Goal: Task Accomplishment & Management: Use online tool/utility

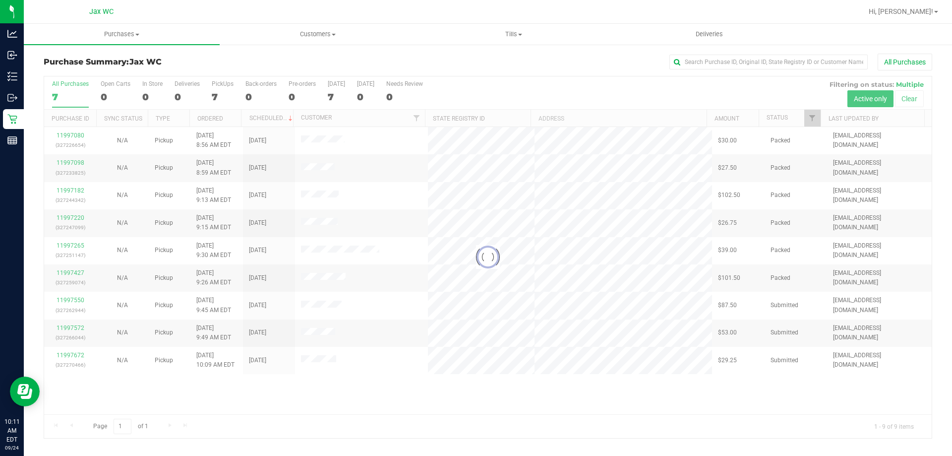
click at [66, 297] on div at bounding box center [487, 256] width 887 height 361
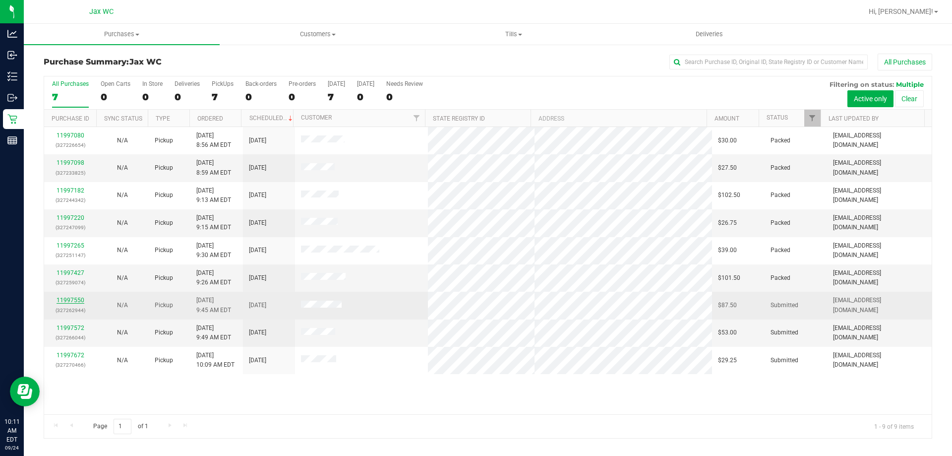
click at [73, 301] on link "11997550" at bounding box center [71, 299] width 28 height 7
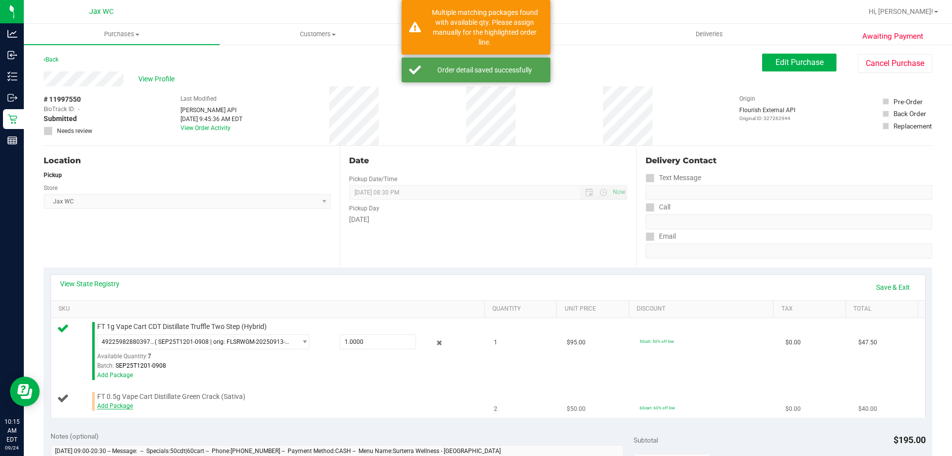
click at [114, 403] on div "FT 0.5g Vape Cart Distillate Green Crack (Sativa) Add Package" at bounding box center [286, 401] width 388 height 19
click at [114, 405] on link "Add Package" at bounding box center [115, 405] width 36 height 7
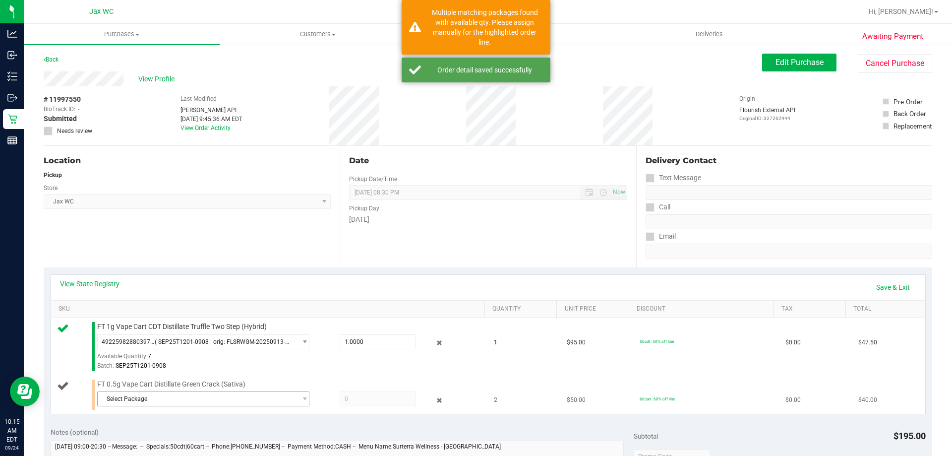
drag, startPoint x: 165, startPoint y: 407, endPoint x: 168, endPoint y: 403, distance: 6.1
click at [165, 407] on div "Select Package 2014849039168470 4995614334161603" at bounding box center [288, 400] width 383 height 18
click at [172, 400] on span "Select Package" at bounding box center [197, 399] width 199 height 14
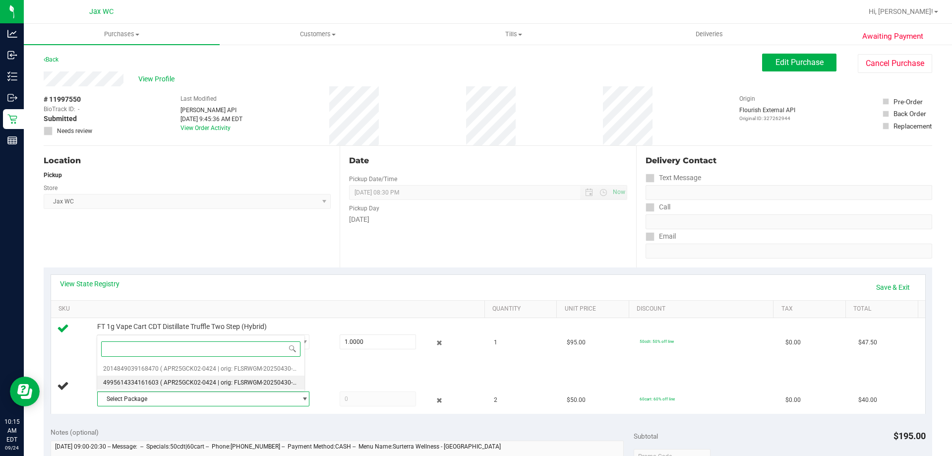
click at [185, 385] on span "( APR25GCK02-0424 | orig: FLSRWGM-20250430-2568 )" at bounding box center [235, 382] width 150 height 7
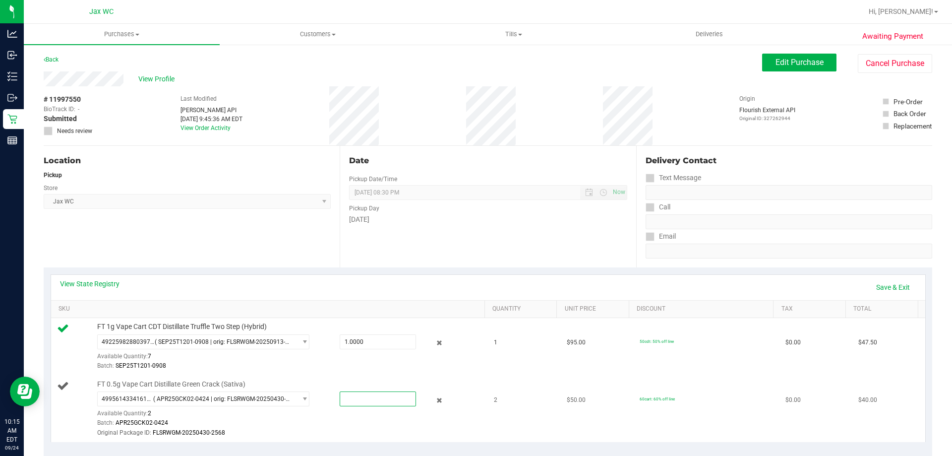
click at [367, 402] on span at bounding box center [378, 398] width 76 height 15
type input "2"
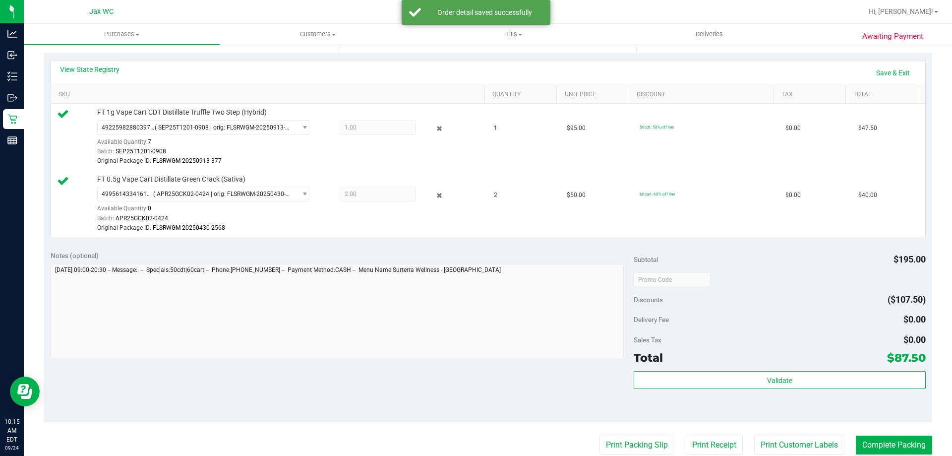
scroll to position [297, 0]
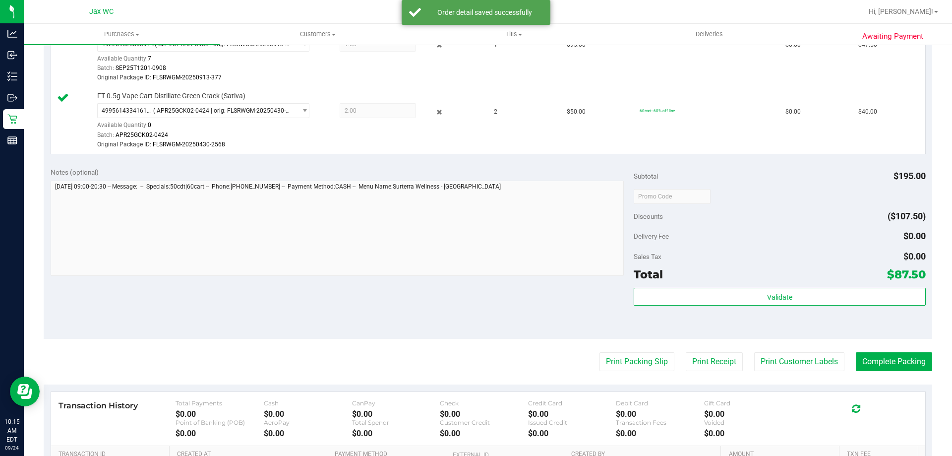
click at [791, 308] on div "Validate" at bounding box center [779, 310] width 291 height 45
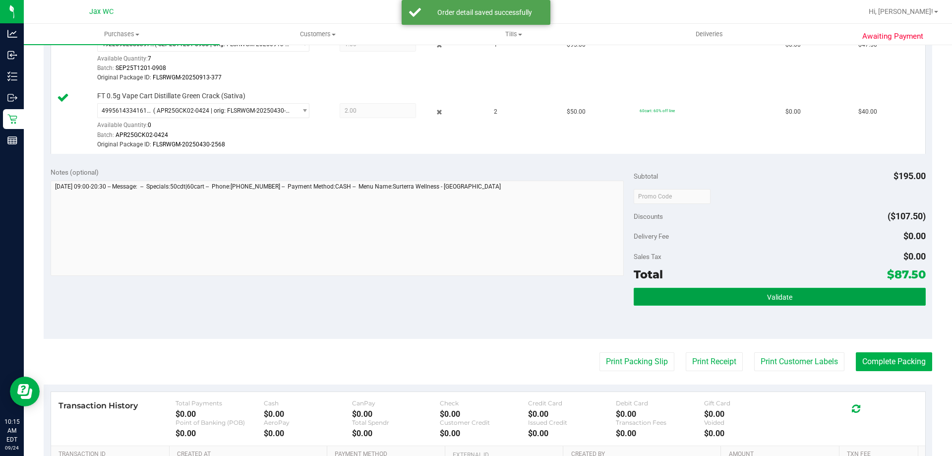
click at [795, 292] on button "Validate" at bounding box center [779, 297] width 291 height 18
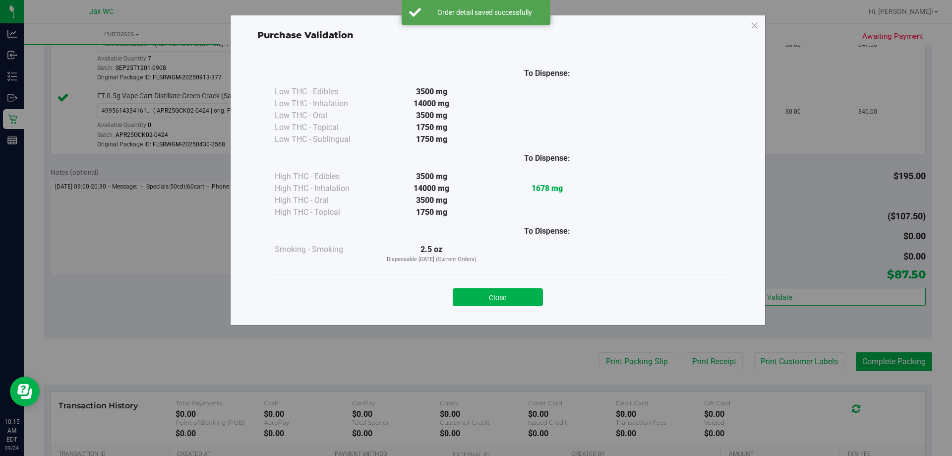
click at [516, 290] on button "Close" at bounding box center [498, 297] width 90 height 18
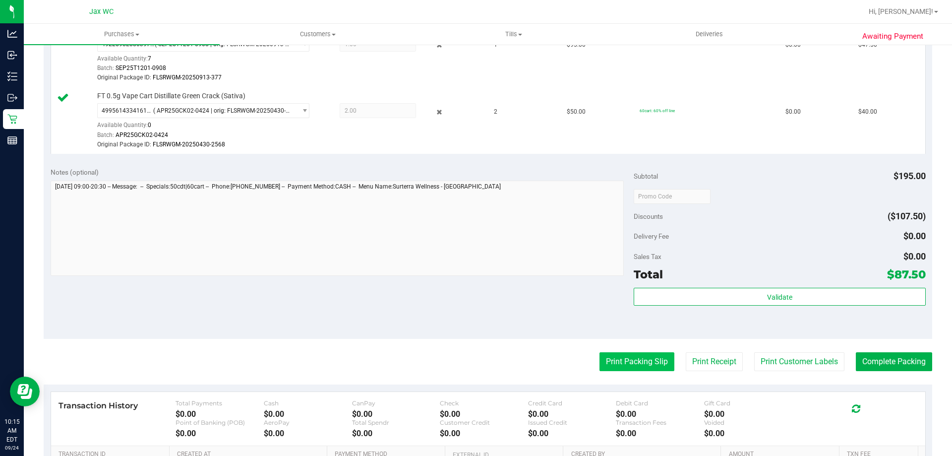
click at [634, 365] on button "Print Packing Slip" at bounding box center [636, 361] width 75 height 19
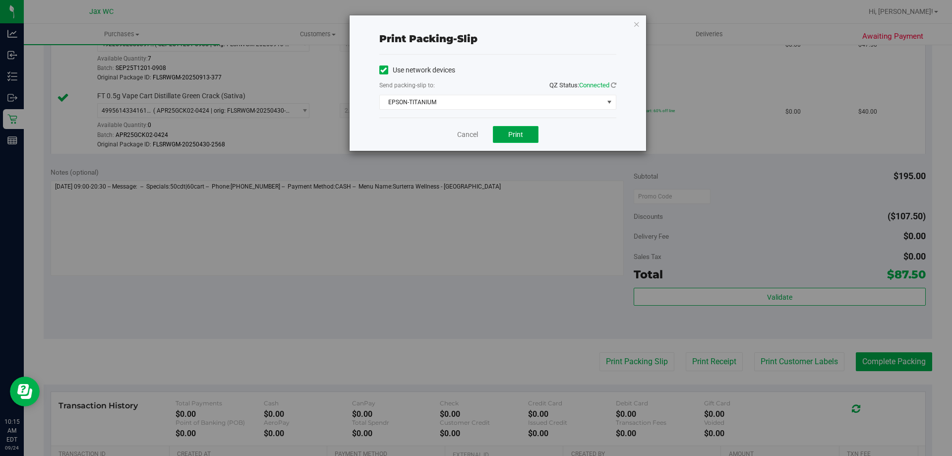
click at [510, 130] on span "Print" at bounding box center [515, 134] width 15 height 8
click at [468, 129] on link "Cancel" at bounding box center [467, 134] width 21 height 10
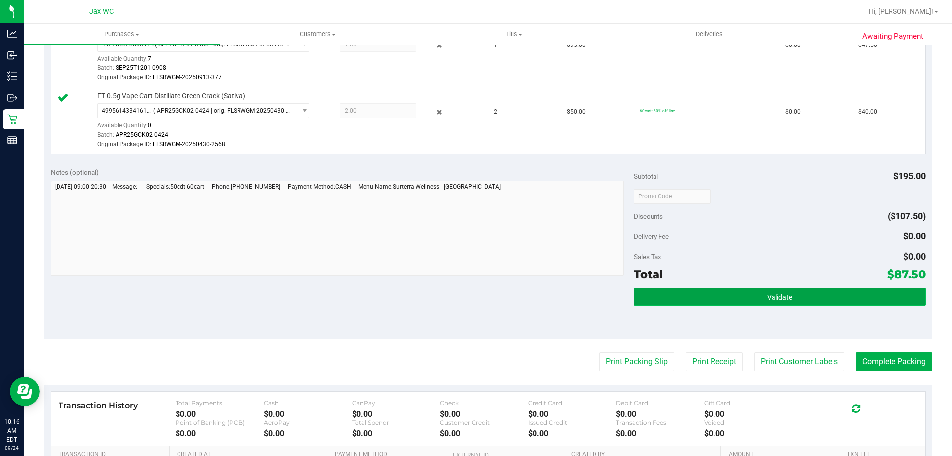
click at [797, 297] on button "Validate" at bounding box center [779, 297] width 291 height 18
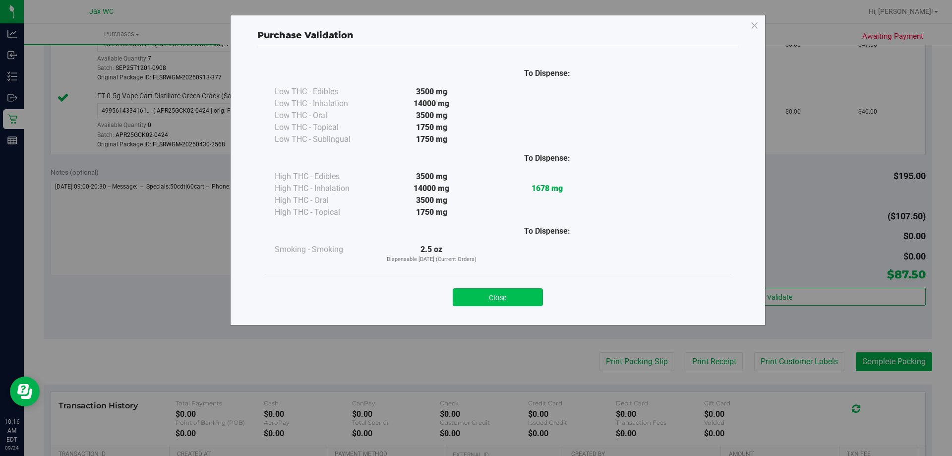
click at [520, 289] on button "Close" at bounding box center [498, 297] width 90 height 18
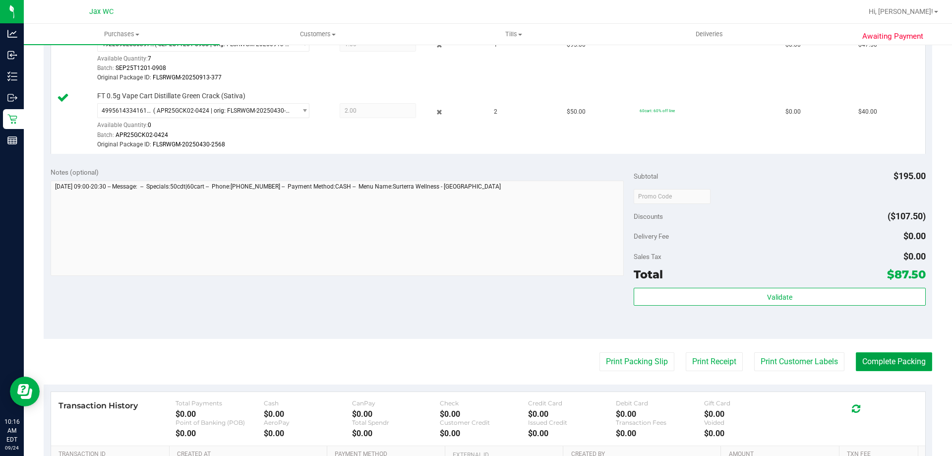
click at [903, 361] on button "Complete Packing" at bounding box center [894, 361] width 76 height 19
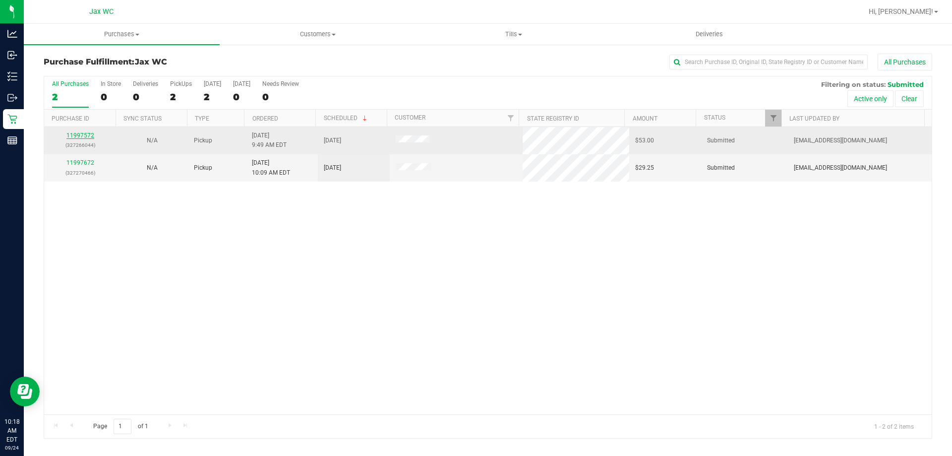
click at [85, 137] on link "11997572" at bounding box center [80, 135] width 28 height 7
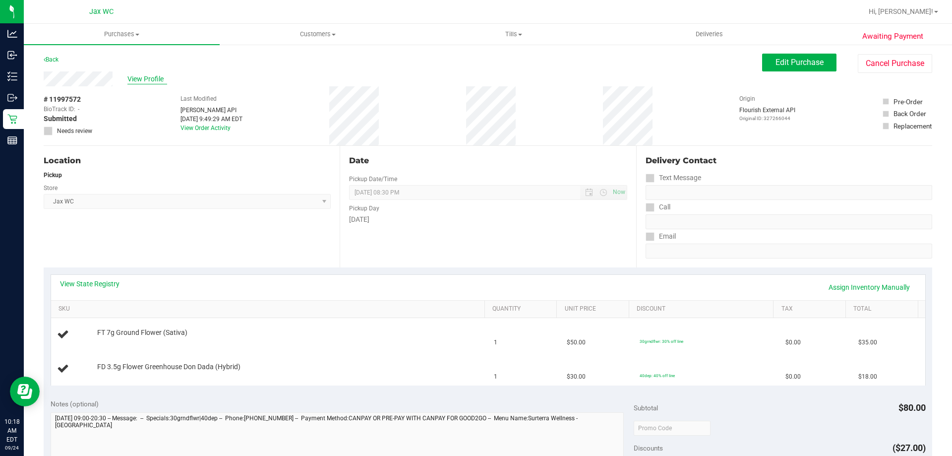
click at [132, 77] on span "View Profile" at bounding box center [147, 79] width 40 height 10
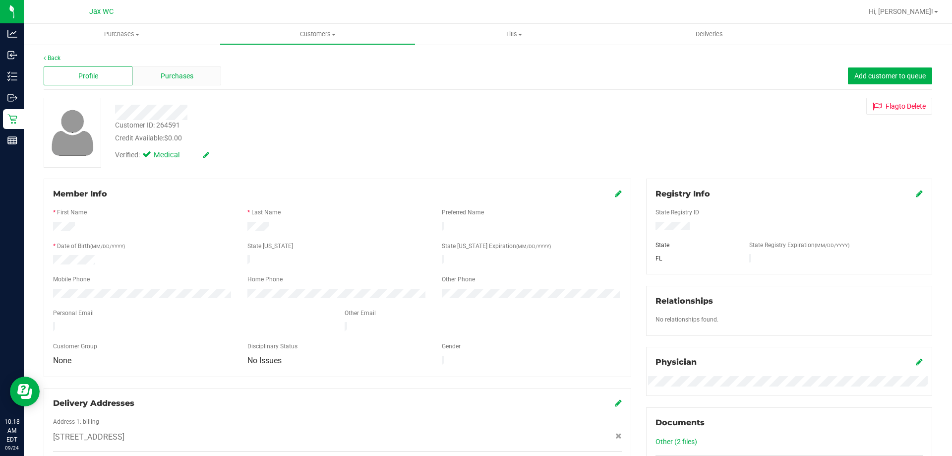
click at [167, 77] on span "Purchases" at bounding box center [177, 76] width 33 height 10
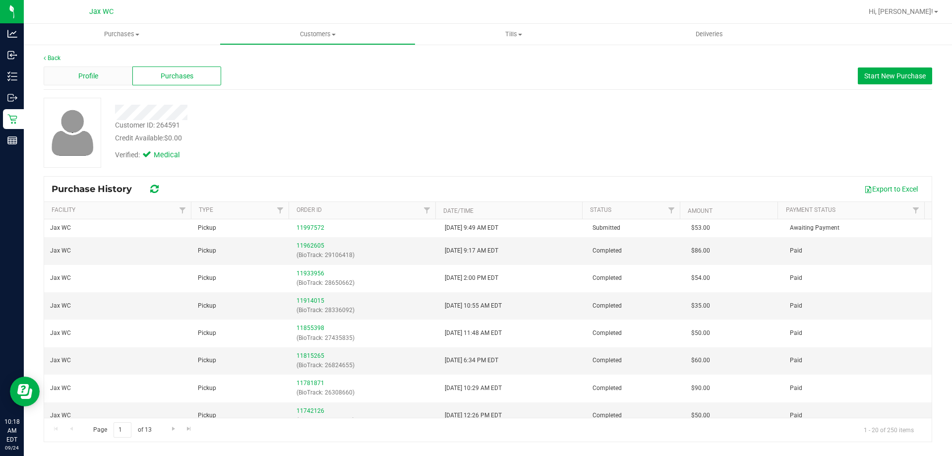
click at [99, 81] on div "Profile" at bounding box center [88, 75] width 89 height 19
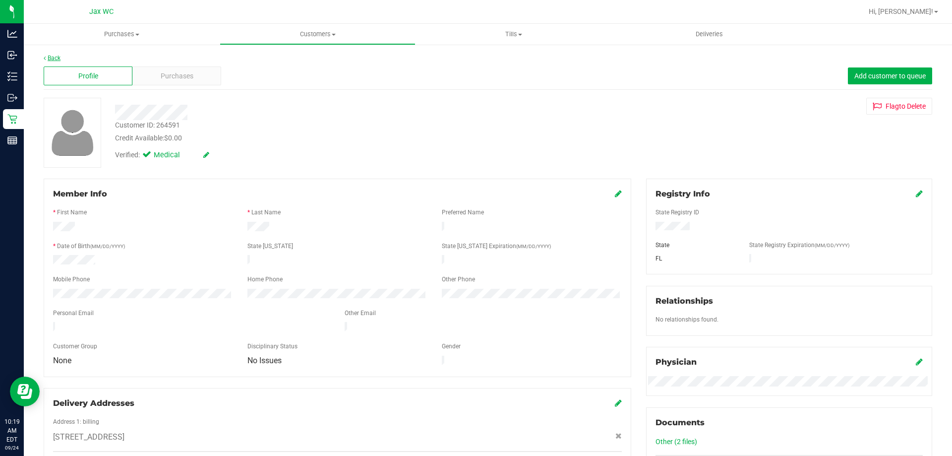
click at [54, 59] on link "Back" at bounding box center [52, 58] width 17 height 7
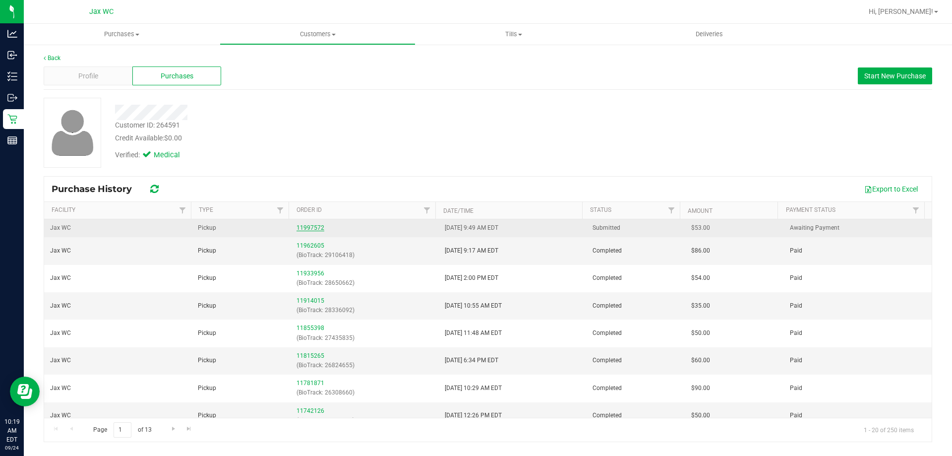
click at [319, 227] on div "11997572" at bounding box center [364, 227] width 136 height 9
click at [316, 228] on link "11997572" at bounding box center [310, 227] width 28 height 7
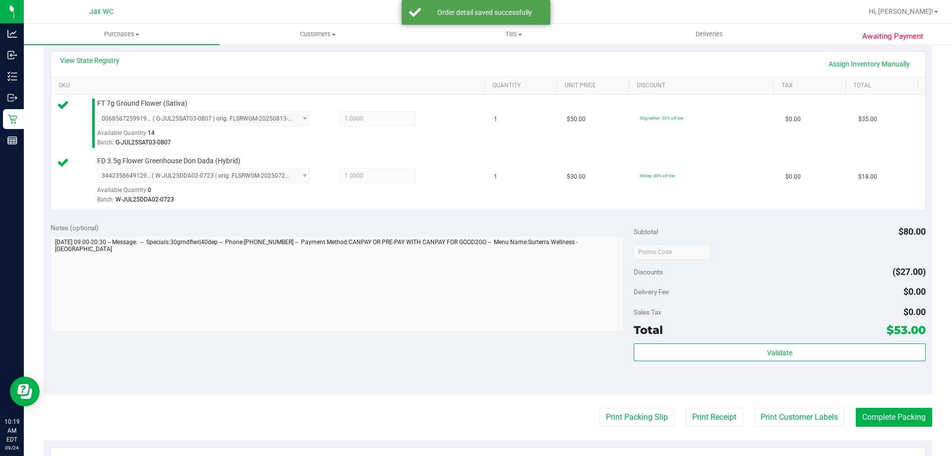
scroll to position [248, 0]
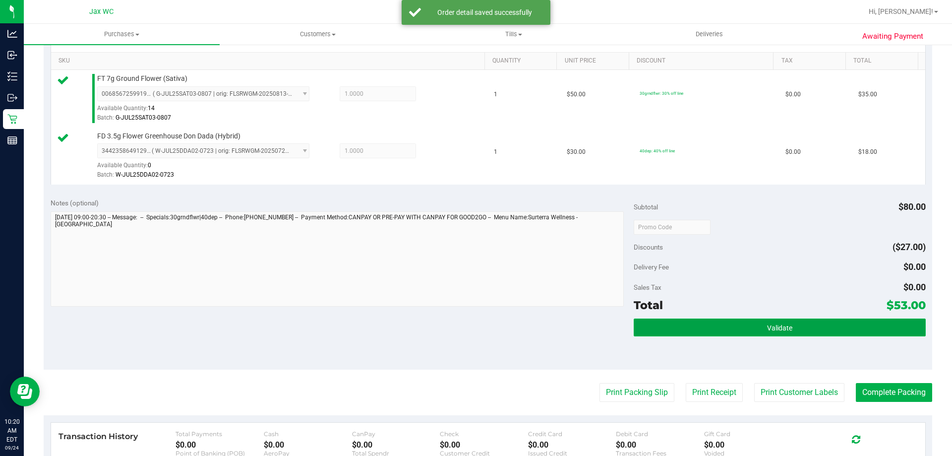
click at [767, 331] on span "Validate" at bounding box center [779, 328] width 25 height 8
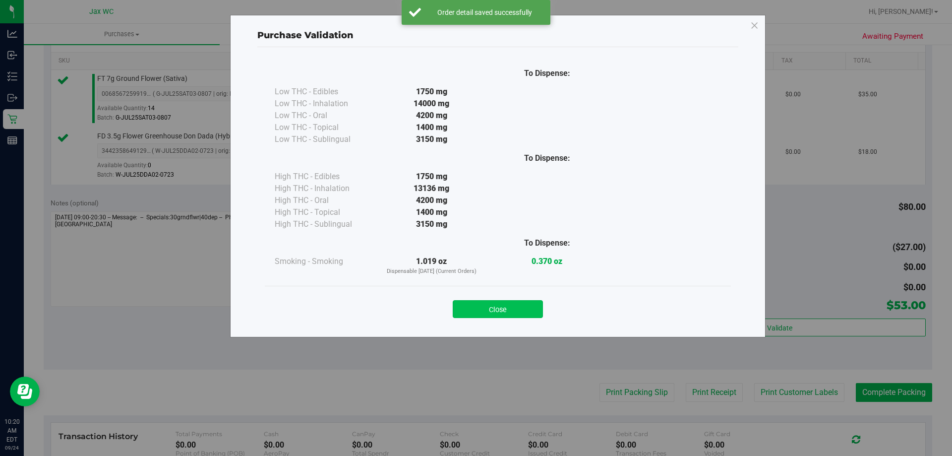
click at [498, 310] on button "Close" at bounding box center [498, 309] width 90 height 18
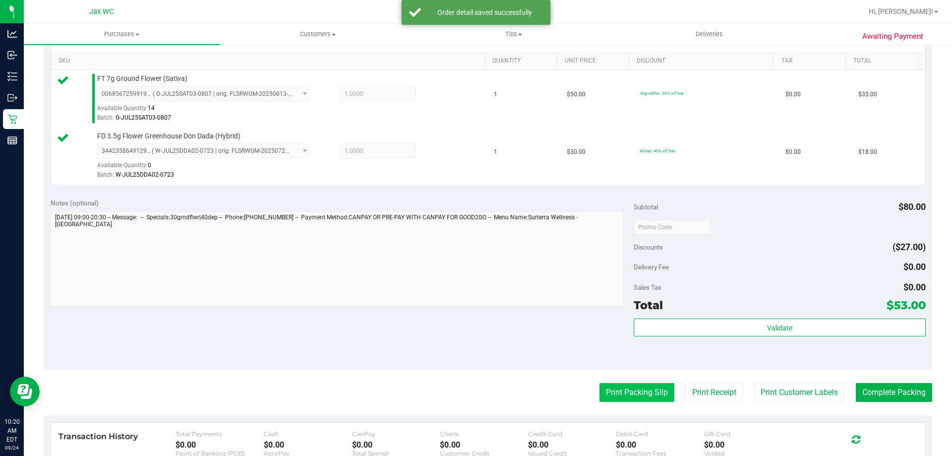
click at [629, 387] on purchase-details "Back Edit Purchase Cancel Purchase View Profile # 11997572 BioTrack ID: - Submi…" at bounding box center [488, 203] width 888 height 795
click at [632, 389] on button "Print Packing Slip" at bounding box center [636, 392] width 75 height 19
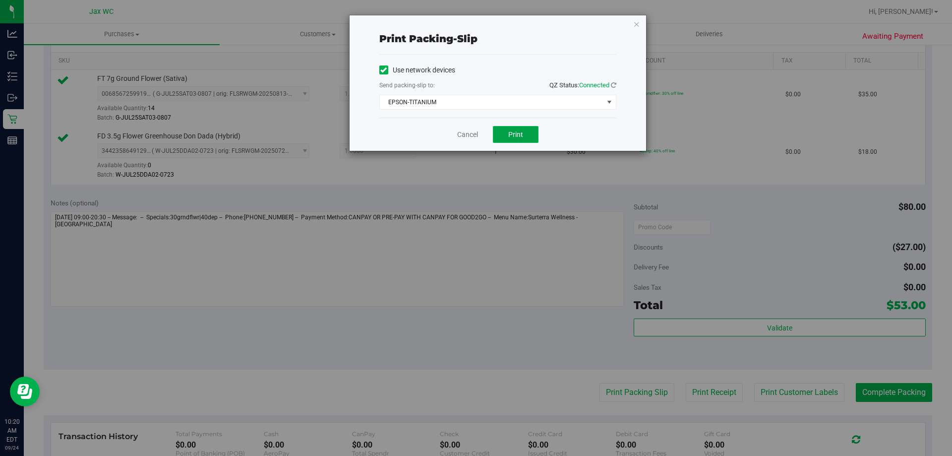
click at [521, 136] on span "Print" at bounding box center [515, 134] width 15 height 8
click at [467, 137] on link "Cancel" at bounding box center [467, 134] width 21 height 10
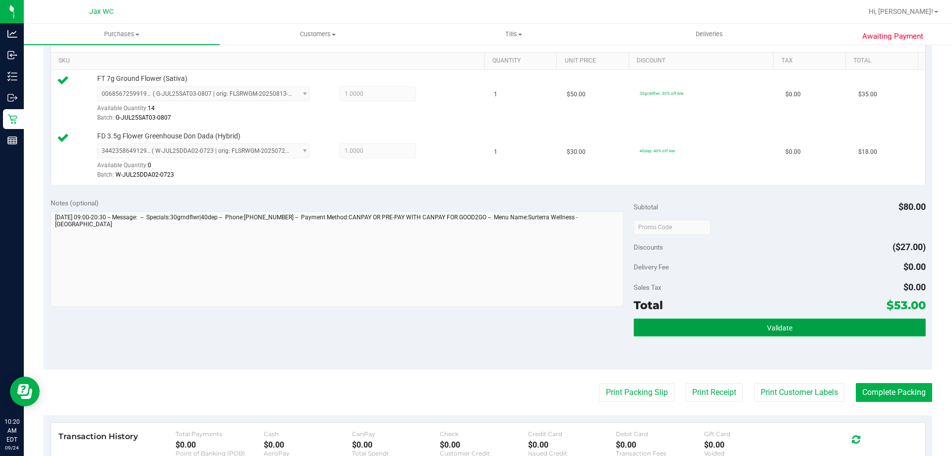
click at [726, 323] on button "Validate" at bounding box center [779, 327] width 291 height 18
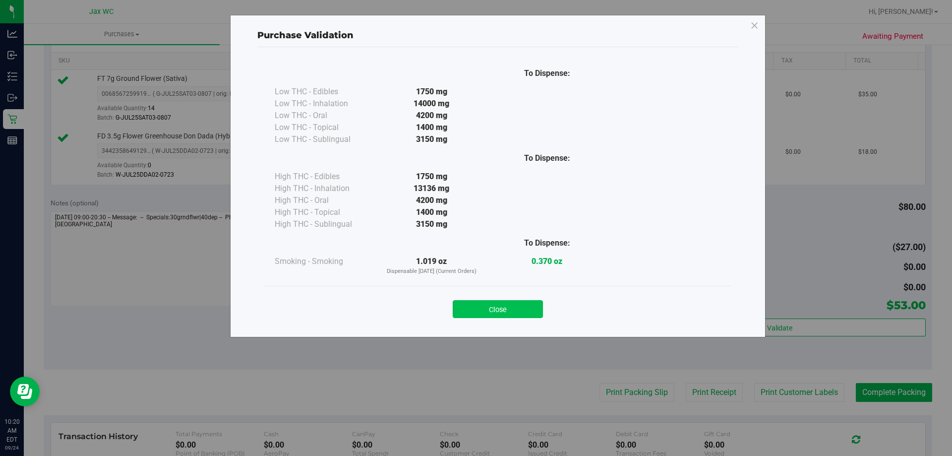
click at [496, 310] on button "Close" at bounding box center [498, 309] width 90 height 18
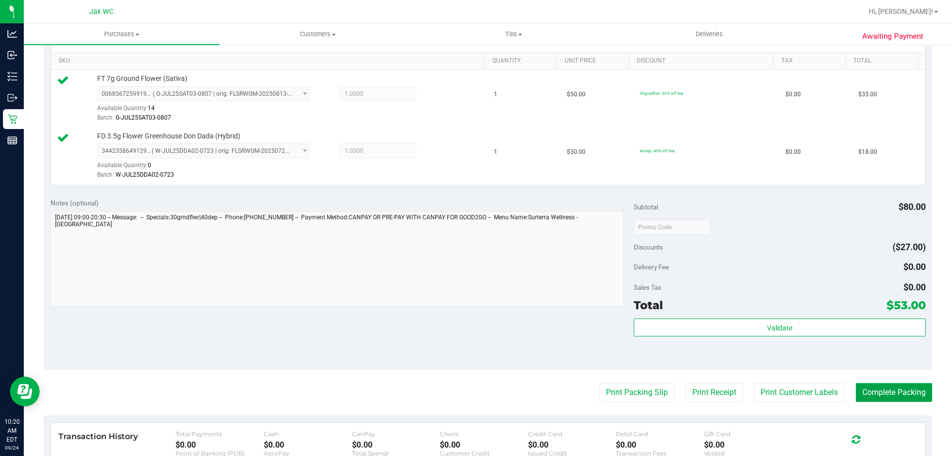
click at [908, 394] on button "Complete Packing" at bounding box center [894, 392] width 76 height 19
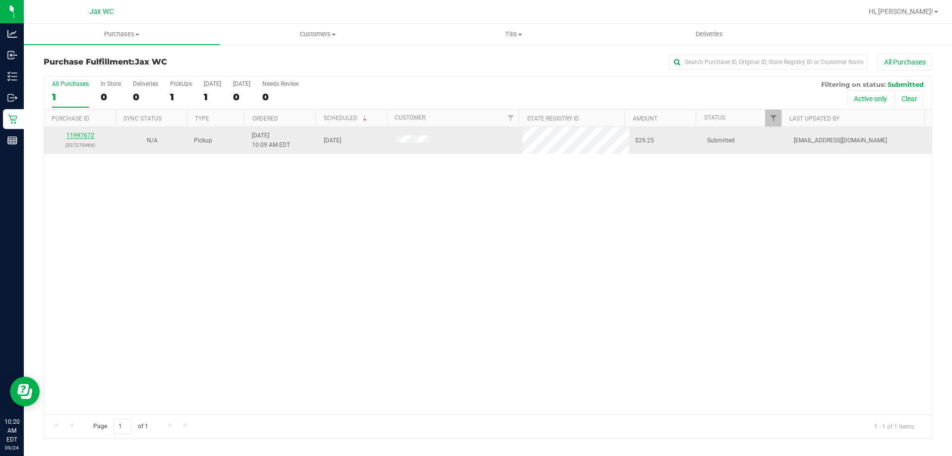
click at [73, 134] on link "11997672" at bounding box center [80, 135] width 28 height 7
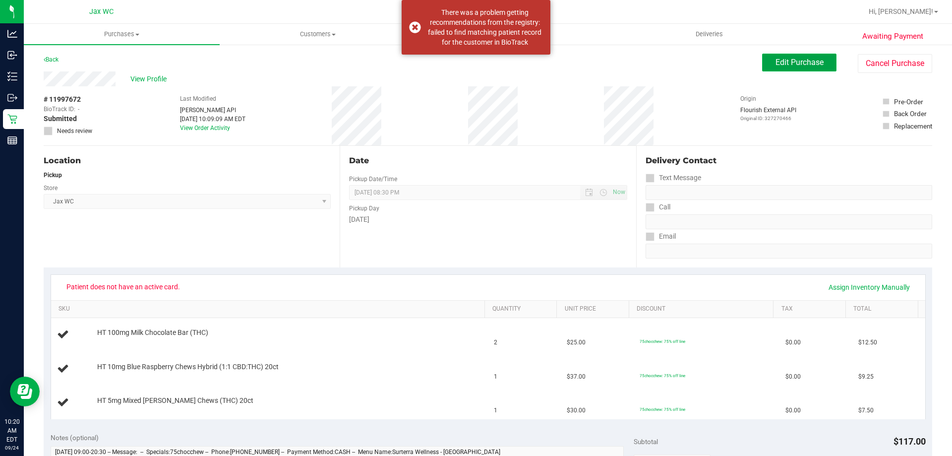
click at [785, 62] on span "Edit Purchase" at bounding box center [799, 62] width 48 height 9
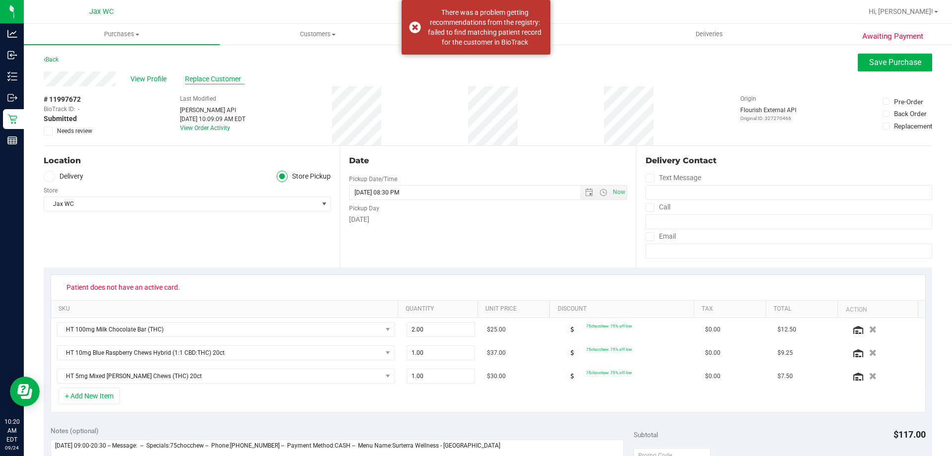
click at [210, 74] on span "Replace Customer" at bounding box center [214, 79] width 59 height 10
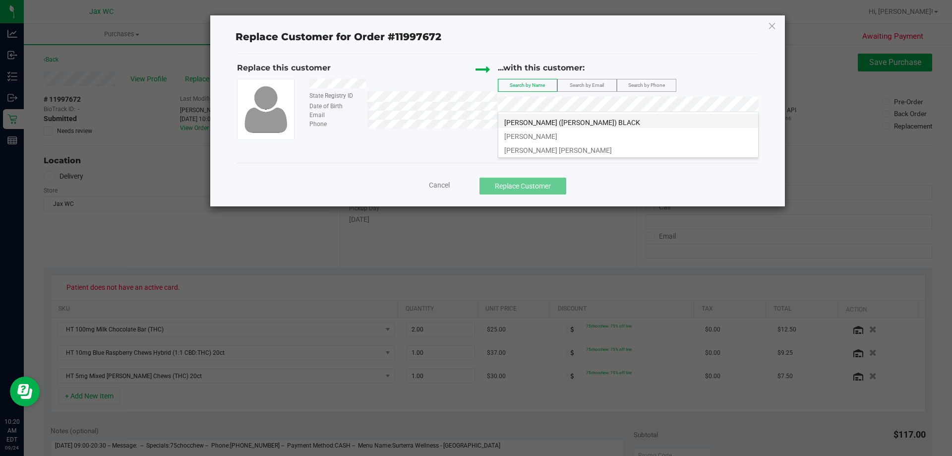
click at [577, 119] on li "KRISTINA (KAY) BLACK" at bounding box center [628, 121] width 260 height 14
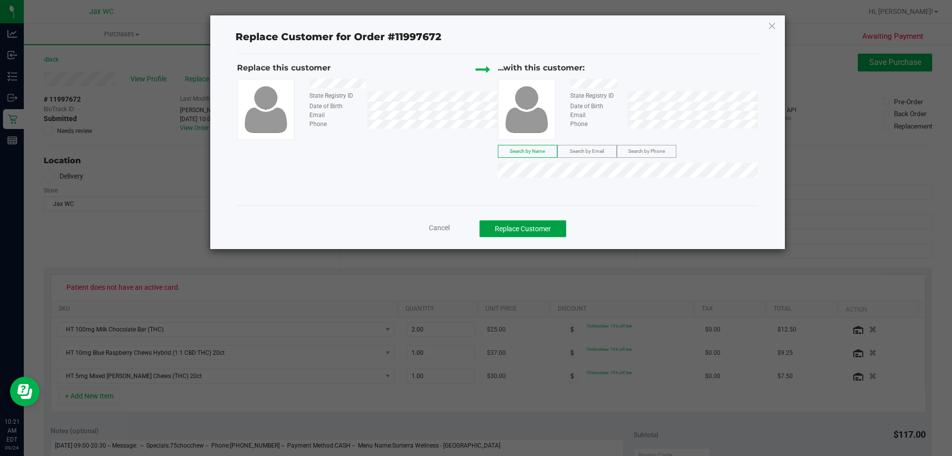
click at [540, 230] on button "Replace Customer" at bounding box center [522, 228] width 87 height 17
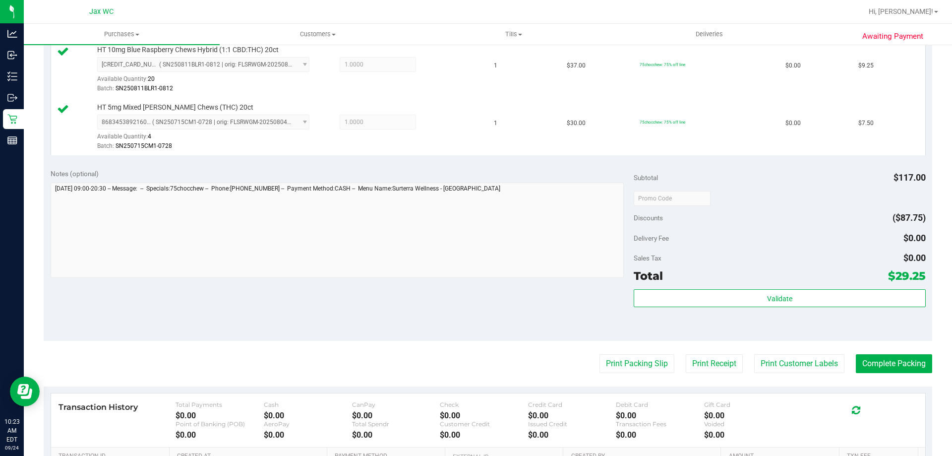
scroll to position [446, 0]
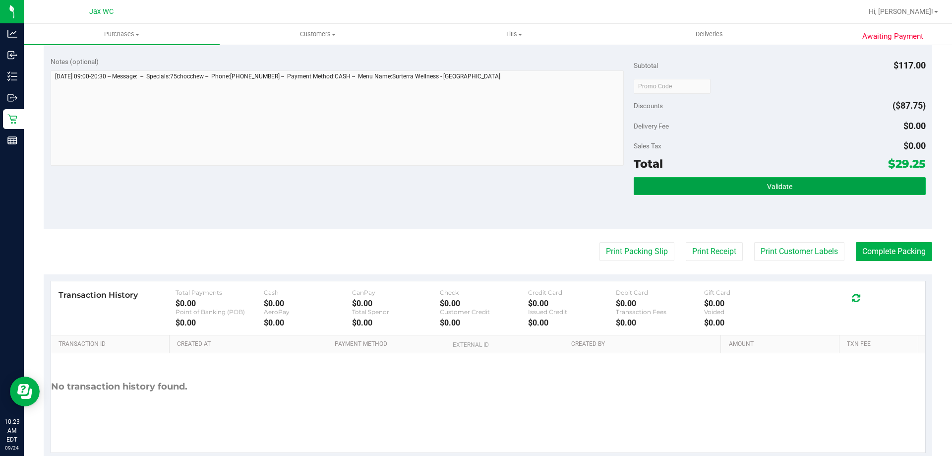
click at [752, 185] on button "Validate" at bounding box center [779, 186] width 291 height 18
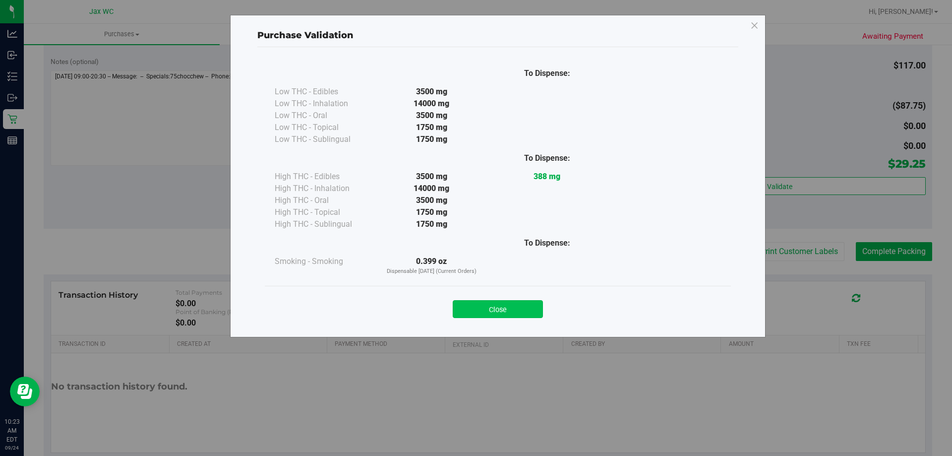
click at [491, 315] on button "Close" at bounding box center [498, 309] width 90 height 18
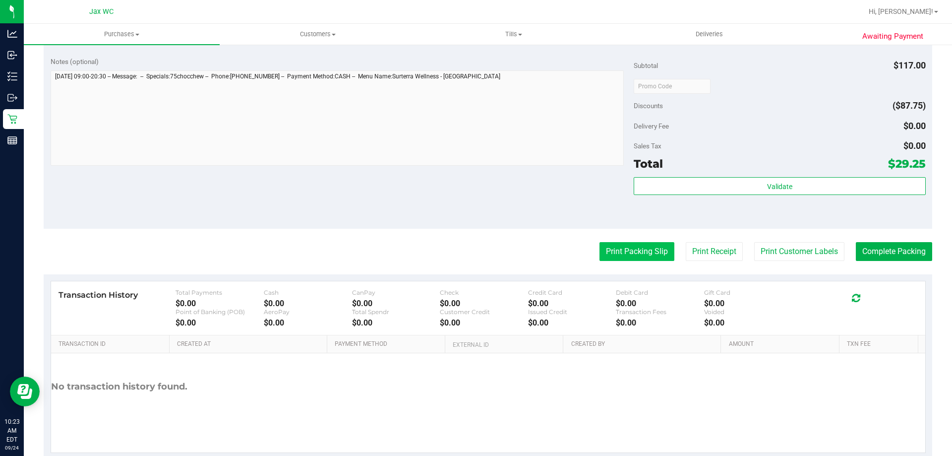
click at [631, 246] on button "Print Packing Slip" at bounding box center [636, 251] width 75 height 19
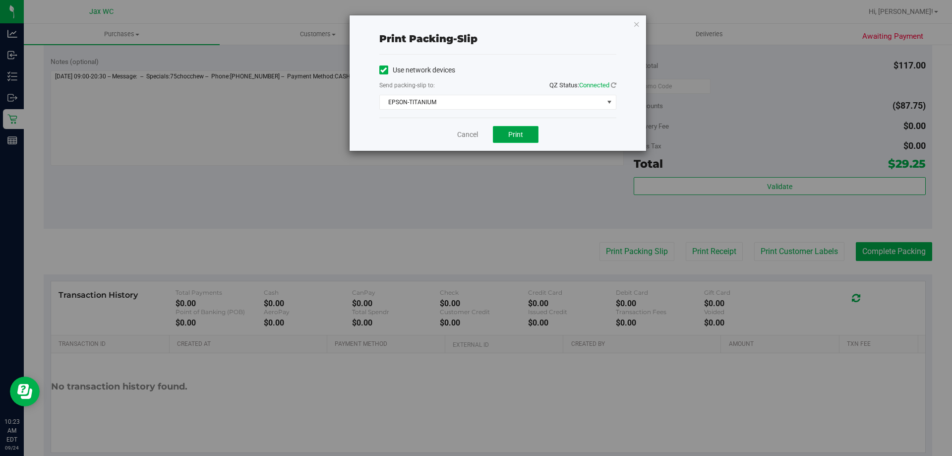
click at [516, 130] on span "Print" at bounding box center [515, 134] width 15 height 8
click at [474, 130] on link "Cancel" at bounding box center [467, 134] width 21 height 10
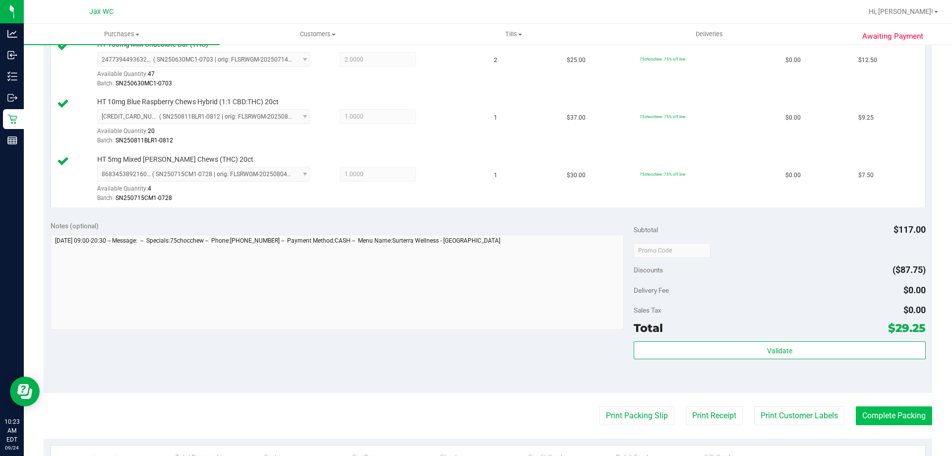
scroll to position [347, 0]
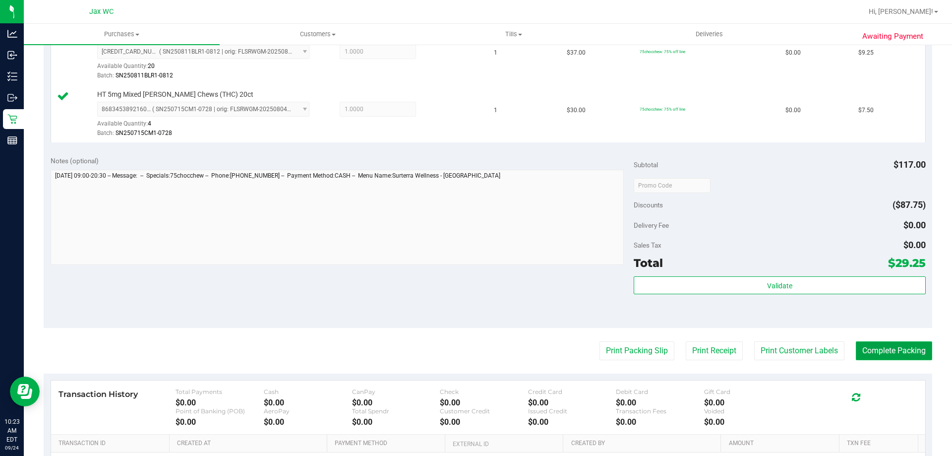
click at [896, 346] on button "Complete Packing" at bounding box center [894, 350] width 76 height 19
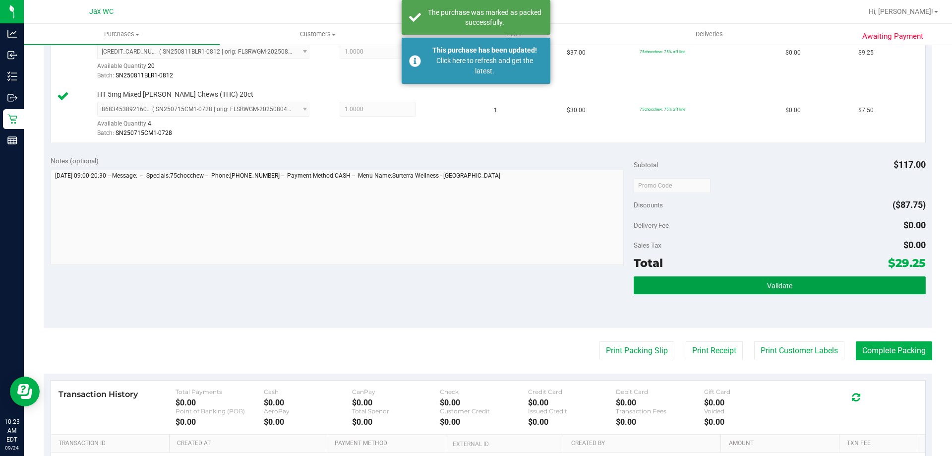
click at [793, 288] on button "Validate" at bounding box center [779, 285] width 291 height 18
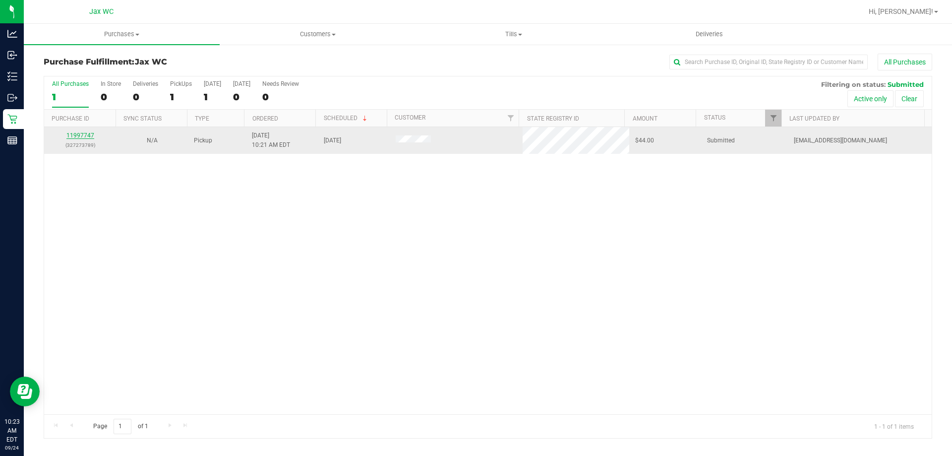
click at [74, 137] on link "11997747" at bounding box center [80, 135] width 28 height 7
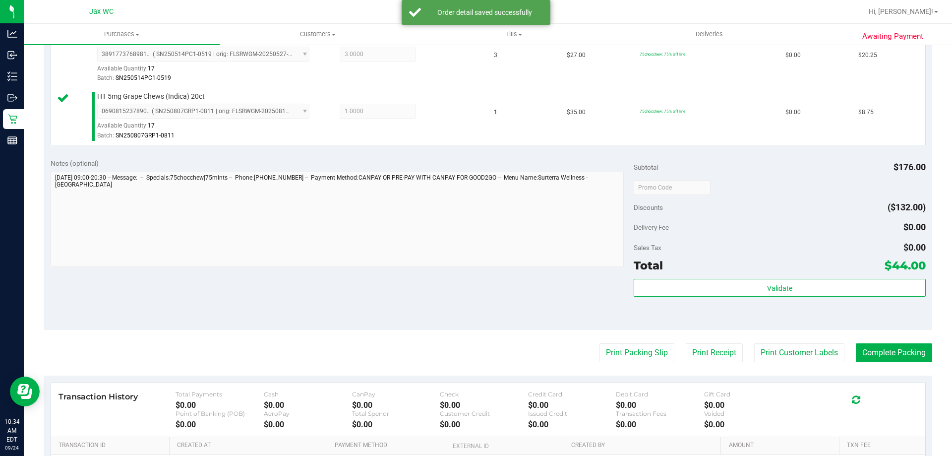
scroll to position [446, 0]
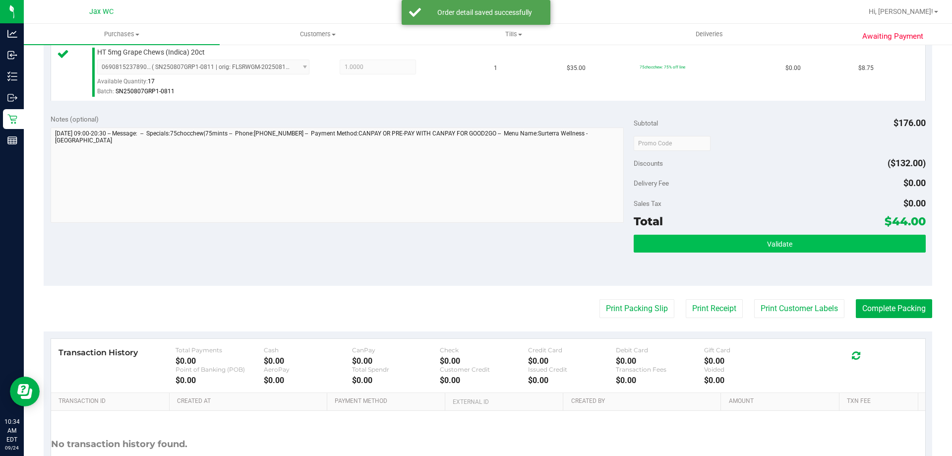
drag, startPoint x: 734, startPoint y: 232, endPoint x: 735, endPoint y: 238, distance: 5.5
click at [734, 234] on div "Subtotal $176.00 Discounts ($132.00) Delivery Fee $0.00 Sales Tax $0.00 Total $…" at bounding box center [779, 196] width 291 height 165
click at [737, 243] on button "Validate" at bounding box center [779, 243] width 291 height 18
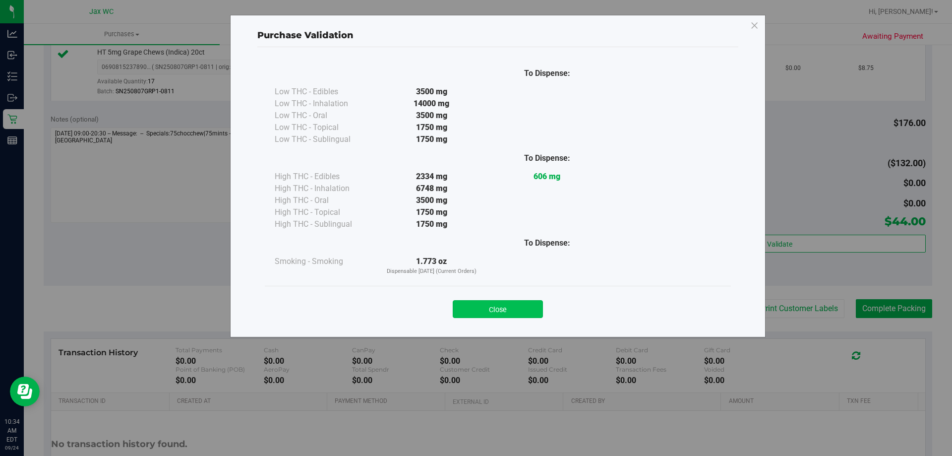
click at [504, 309] on button "Close" at bounding box center [498, 309] width 90 height 18
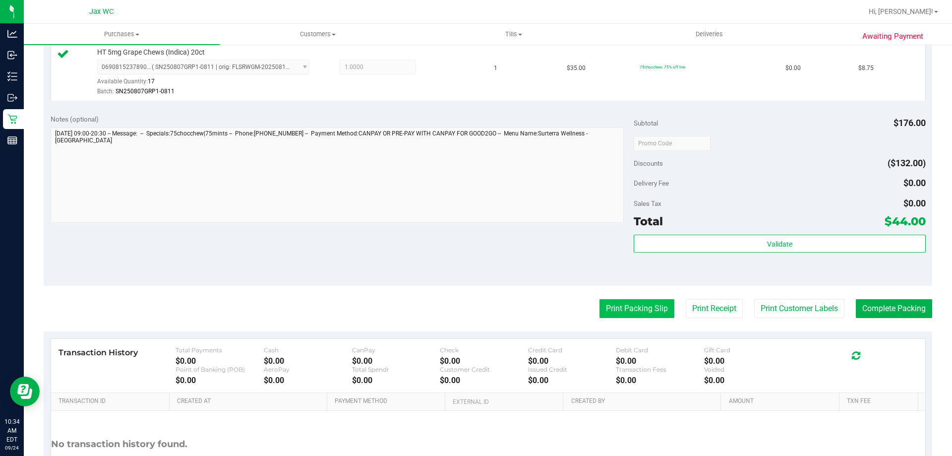
click at [645, 304] on button "Print Packing Slip" at bounding box center [636, 308] width 75 height 19
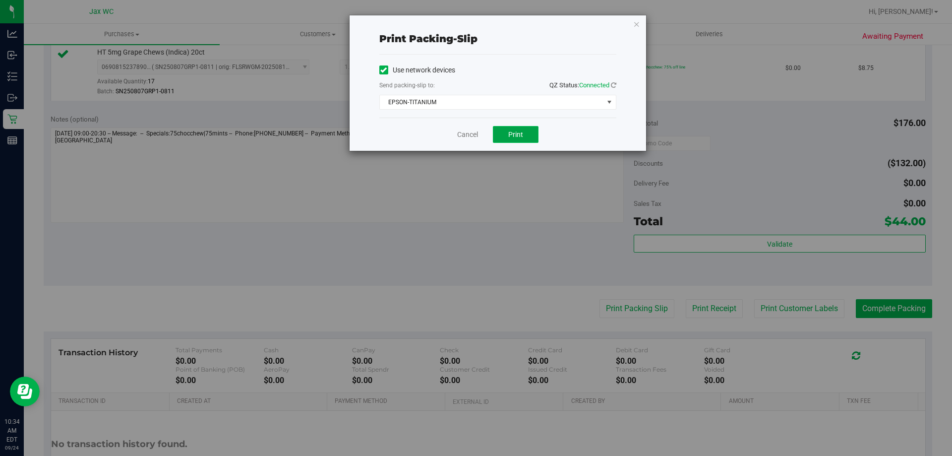
click at [515, 137] on span "Print" at bounding box center [515, 134] width 15 height 8
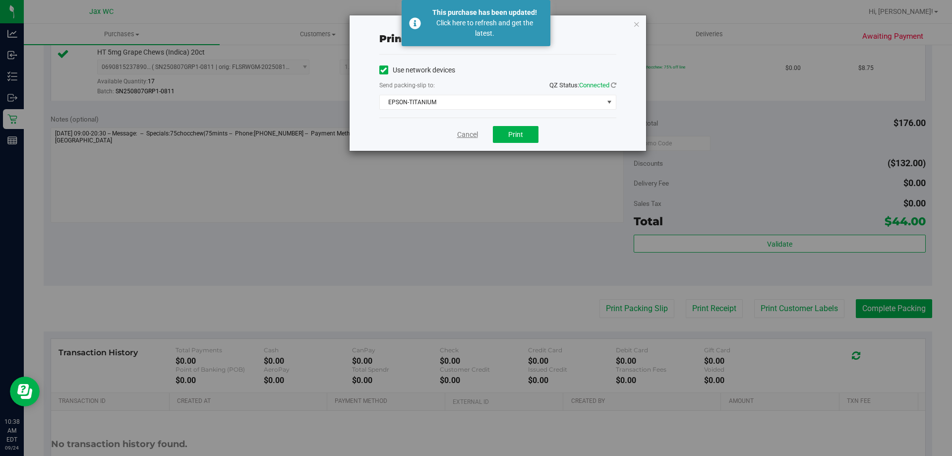
click at [466, 129] on div "Cancel Print" at bounding box center [497, 133] width 237 height 33
click at [475, 133] on link "Cancel" at bounding box center [467, 134] width 21 height 10
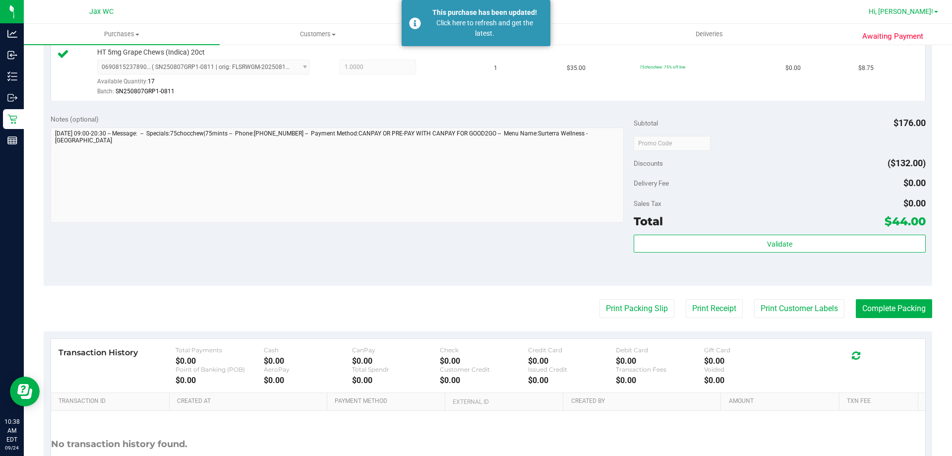
click at [924, 12] on span "Hi, Anaya!" at bounding box center [900, 11] width 64 height 8
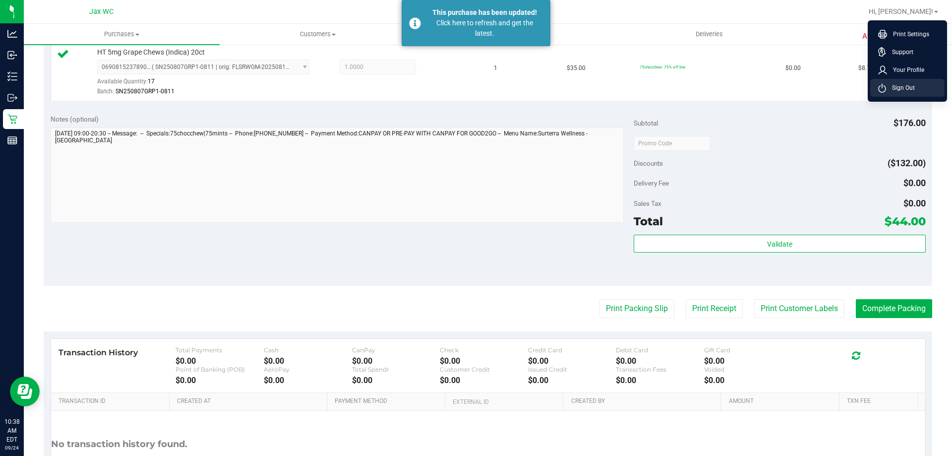
click at [906, 89] on span "Sign Out" at bounding box center [900, 88] width 29 height 10
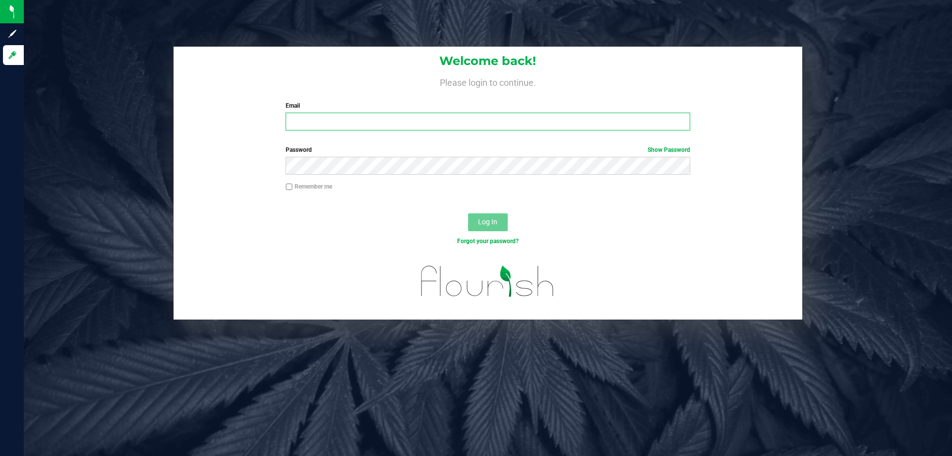
drag, startPoint x: 326, startPoint y: 118, endPoint x: 336, endPoint y: 118, distance: 9.9
click at [327, 118] on input "Email" at bounding box center [488, 122] width 404 height 18
type input "kwhitehead@liveparallel.com"
click at [468, 213] on button "Log In" at bounding box center [488, 222] width 40 height 18
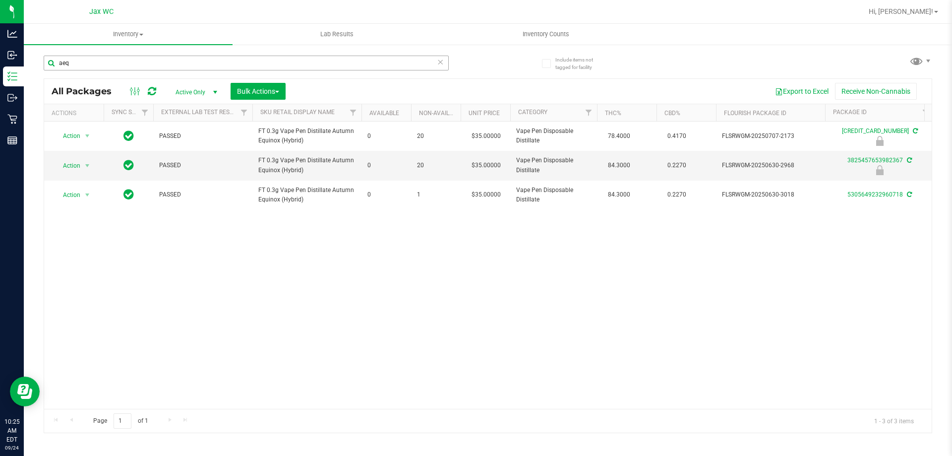
click at [141, 60] on input "aeq" at bounding box center [246, 63] width 405 height 15
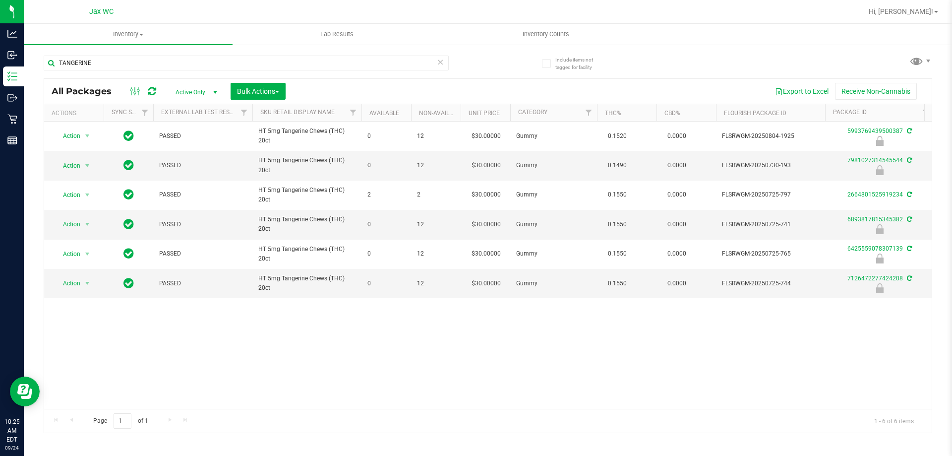
type input "TANGERINE"
